Goal: Transaction & Acquisition: Purchase product/service

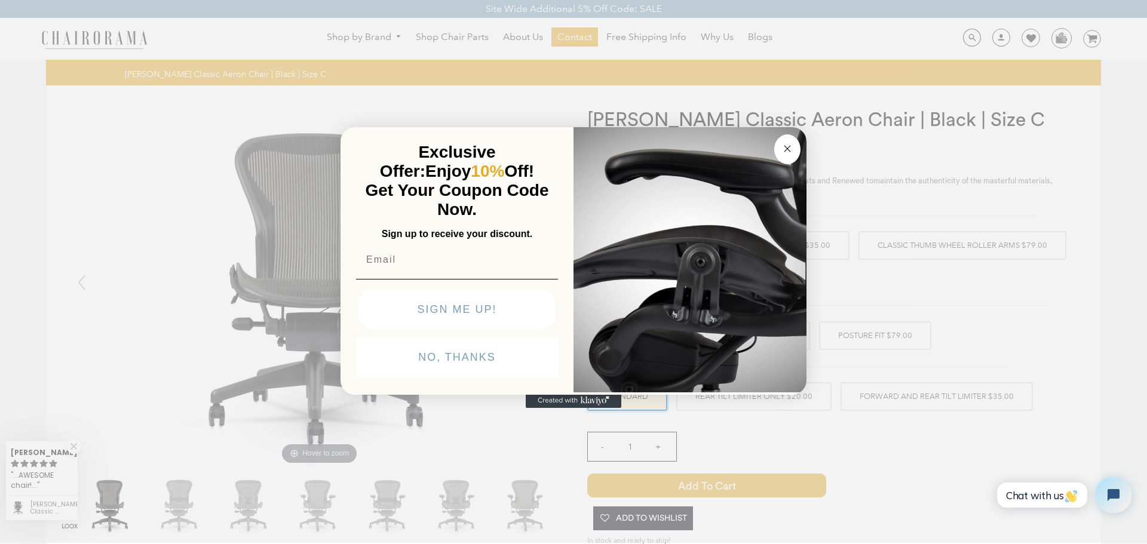
click at [782, 148] on circle "Close dialog" at bounding box center [788, 149] width 14 height 14
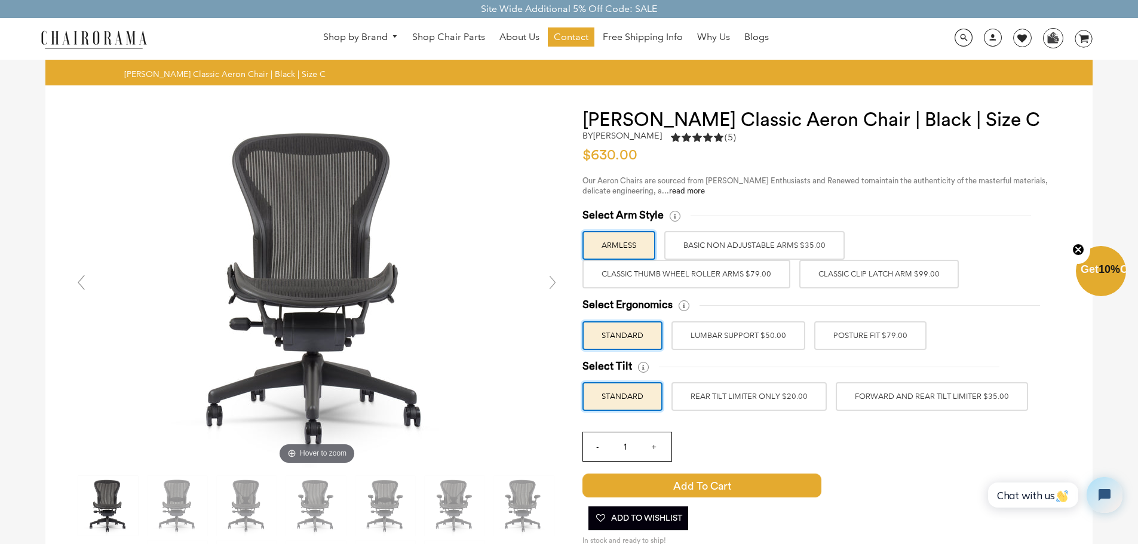
click at [895, 278] on label "Classic Clip Latch Arm $99.00" at bounding box center [878, 274] width 159 height 29
click at [0, 0] on input "Classic Clip Latch Arm $99.00" at bounding box center [0, 0] width 0 height 0
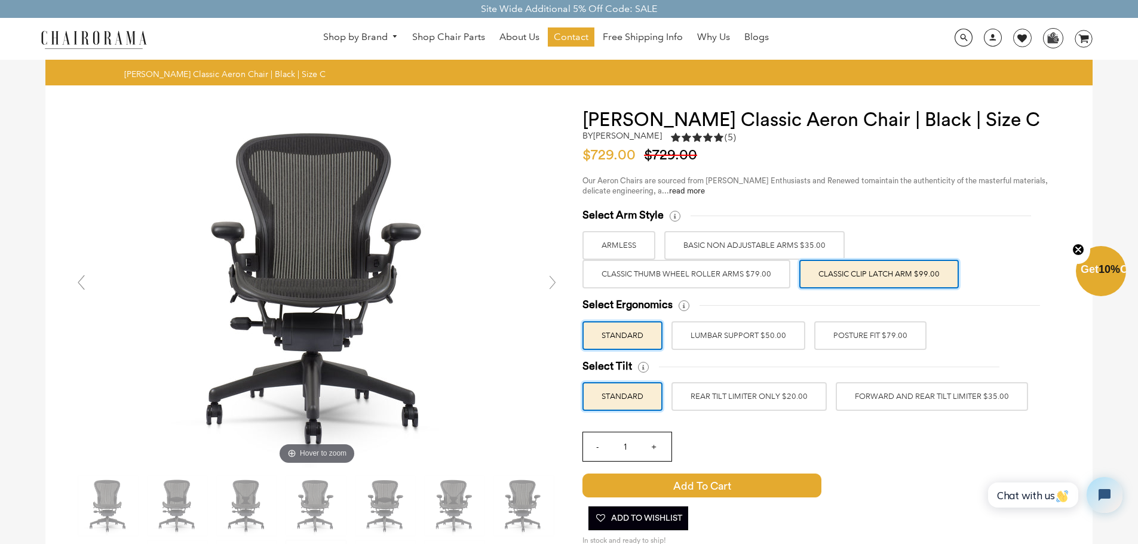
click at [730, 283] on label "Classic Thumb Wheel Roller Arms $79.00" at bounding box center [686, 274] width 208 height 29
click at [0, 0] on input "Classic Thumb Wheel Roller Arms $79.00" at bounding box center [0, 0] width 0 height 0
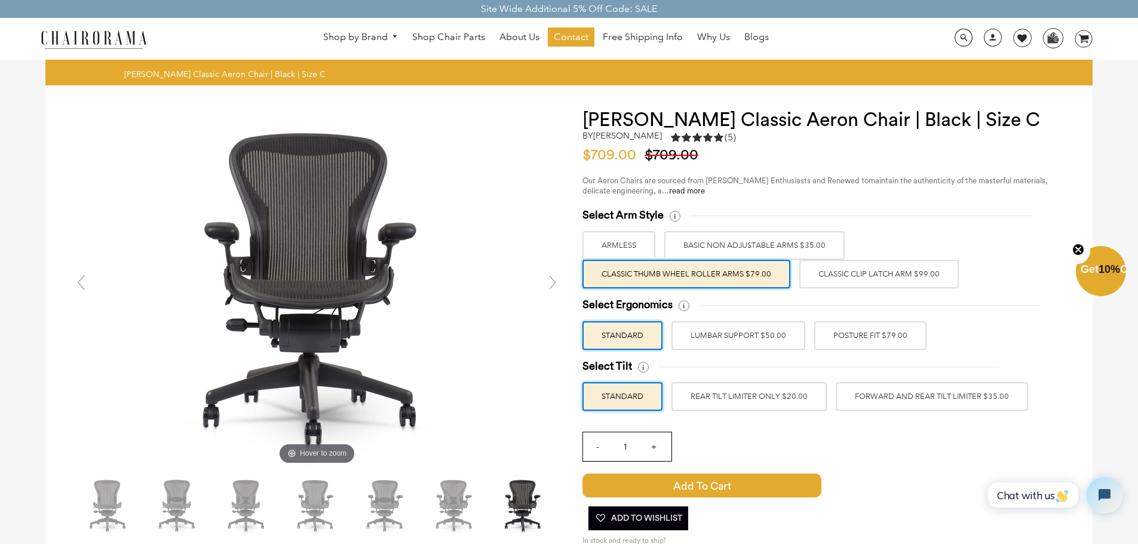
click at [877, 287] on label "Classic Clip Latch Arm $99.00" at bounding box center [878, 274] width 159 height 29
click at [0, 0] on input "Classic Clip Latch Arm $99.00" at bounding box center [0, 0] width 0 height 0
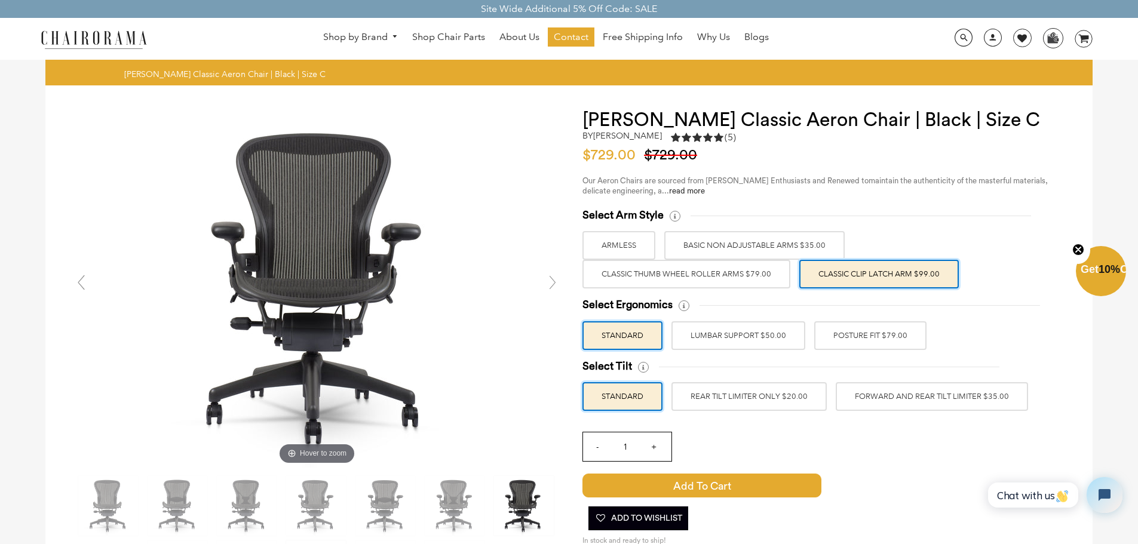
click at [765, 283] on label "Classic Thumb Wheel Roller Arms $79.00" at bounding box center [686, 274] width 208 height 29
click at [0, 0] on input "Classic Thumb Wheel Roller Arms $79.00" at bounding box center [0, 0] width 0 height 0
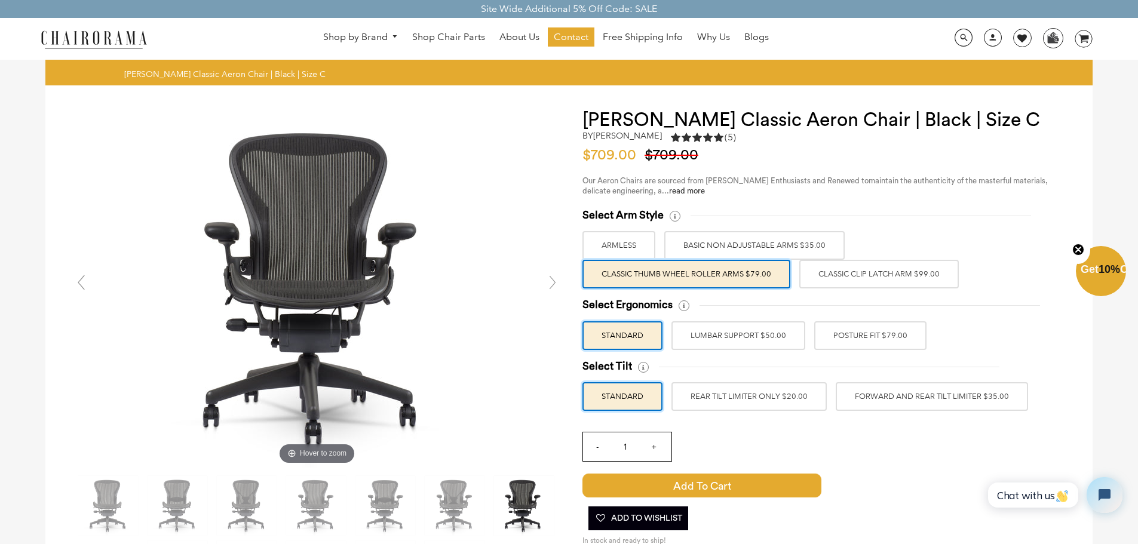
click at [868, 279] on label "Classic Clip Latch Arm $99.00" at bounding box center [878, 274] width 159 height 29
click at [0, 0] on input "Classic Clip Latch Arm $99.00" at bounding box center [0, 0] width 0 height 0
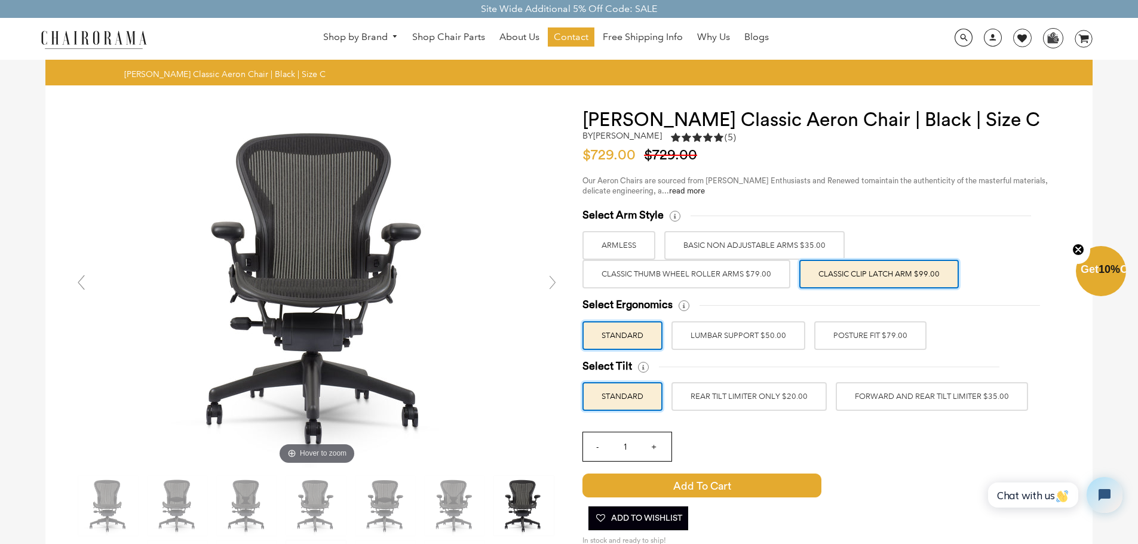
click at [754, 280] on label "Classic Thumb Wheel Roller Arms $79.00" at bounding box center [686, 274] width 208 height 29
click at [0, 0] on input "Classic Thumb Wheel Roller Arms $79.00" at bounding box center [0, 0] width 0 height 0
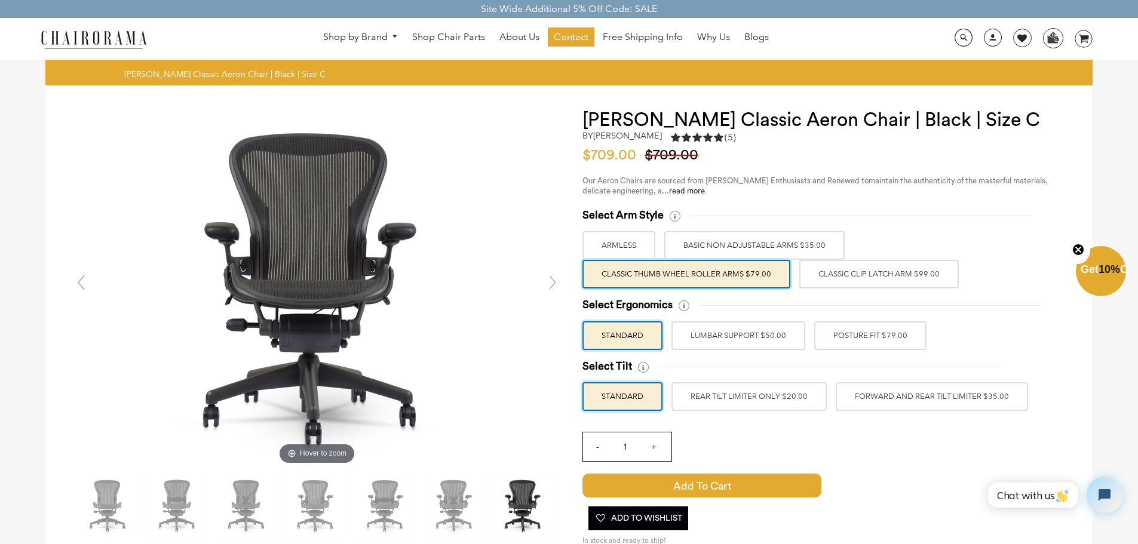
click at [825, 274] on label "Classic Clip Latch Arm $99.00" at bounding box center [878, 274] width 159 height 29
click at [0, 0] on input "Classic Clip Latch Arm $99.00" at bounding box center [0, 0] width 0 height 0
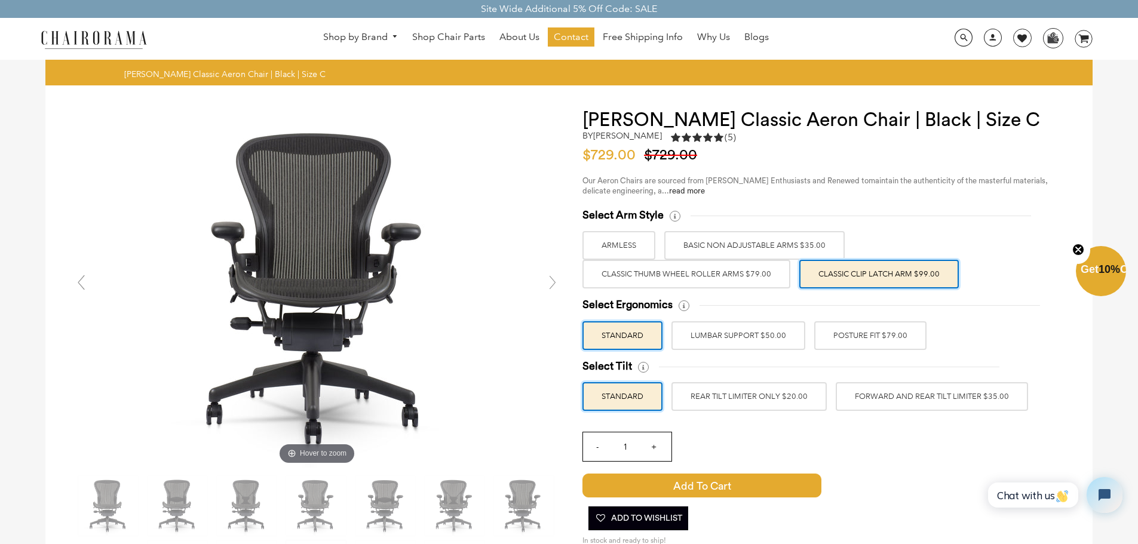
click at [842, 334] on label "POSTURE FIT $79.00" at bounding box center [870, 335] width 112 height 29
click at [0, 0] on input "POSTURE FIT $79.00" at bounding box center [0, 0] width 0 height 0
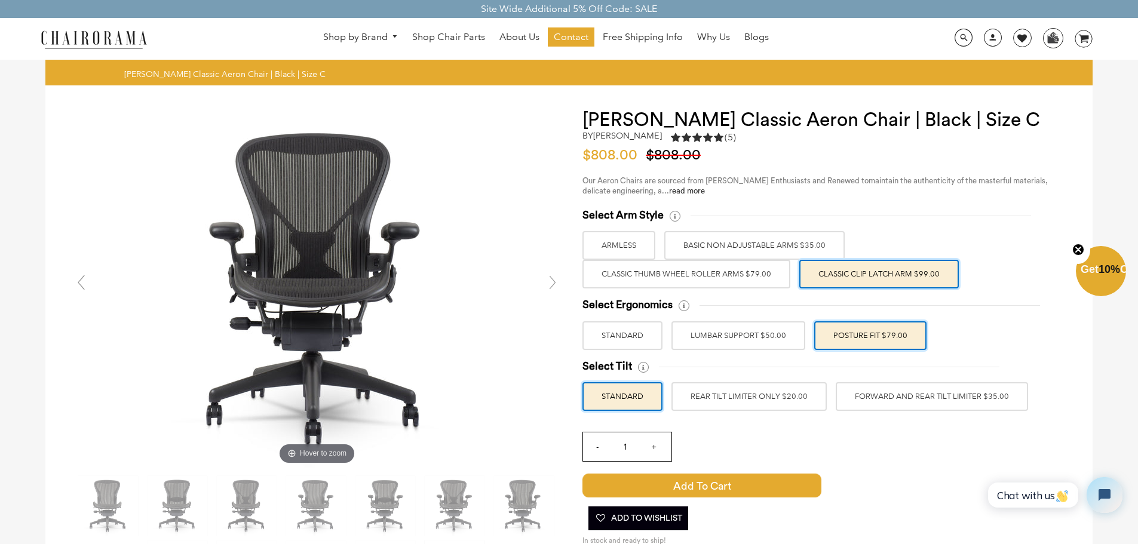
click at [913, 398] on label "FORWARD AND REAR TILT LIMITER $35.00" at bounding box center [932, 396] width 192 height 29
click at [0, 0] on input "FORWARD AND REAR TILT LIMITER $35.00" at bounding box center [0, 0] width 0 height 0
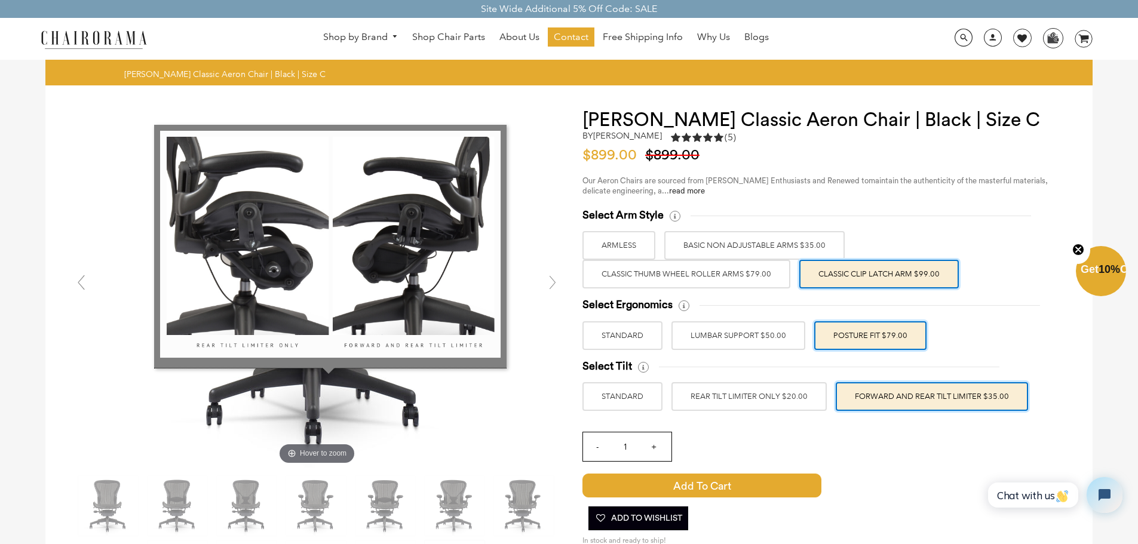
scroll to position [358, 0]
